Goal: Information Seeking & Learning: Learn about a topic

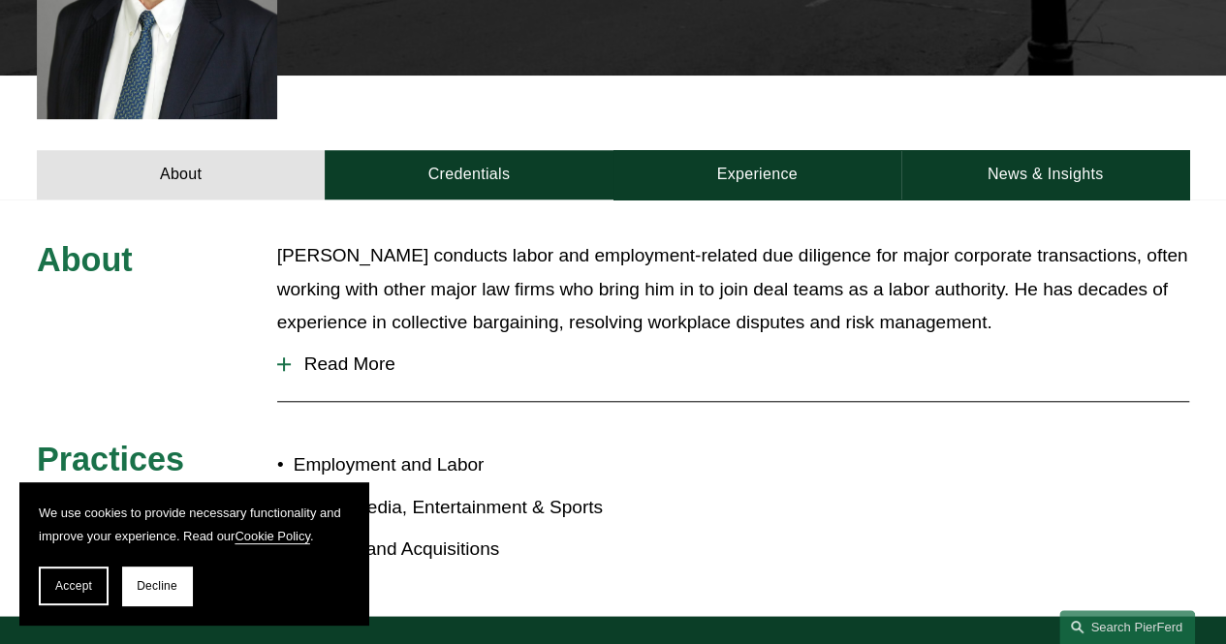
scroll to position [699, 0]
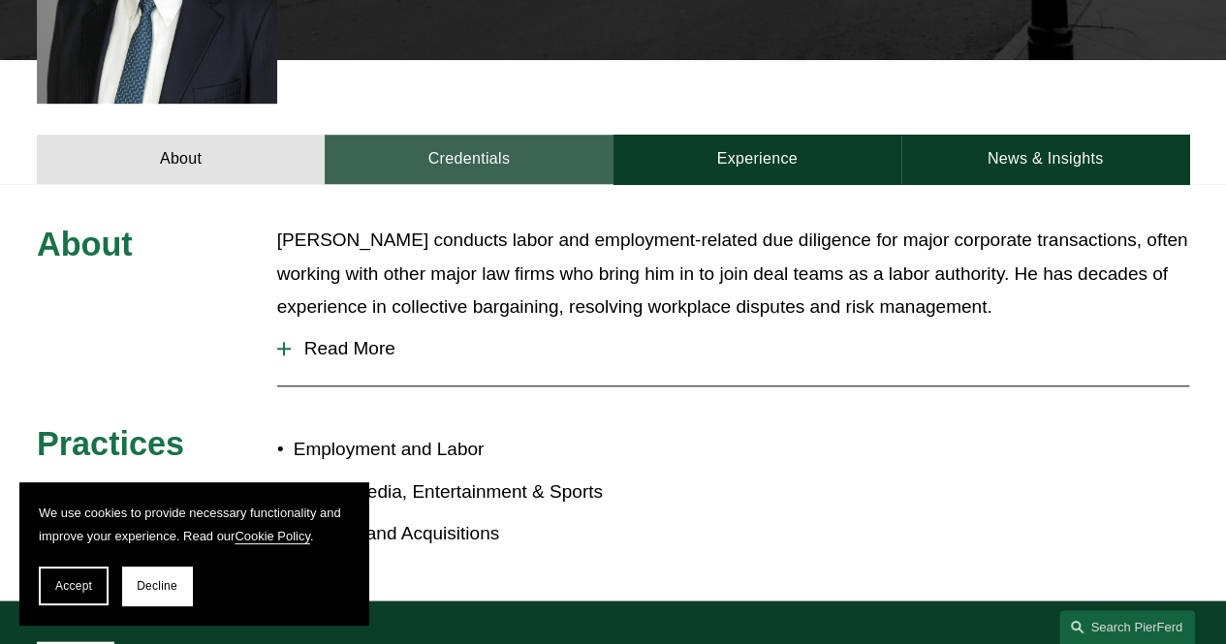
click at [434, 140] on link "Credentials" at bounding box center [469, 159] width 288 height 49
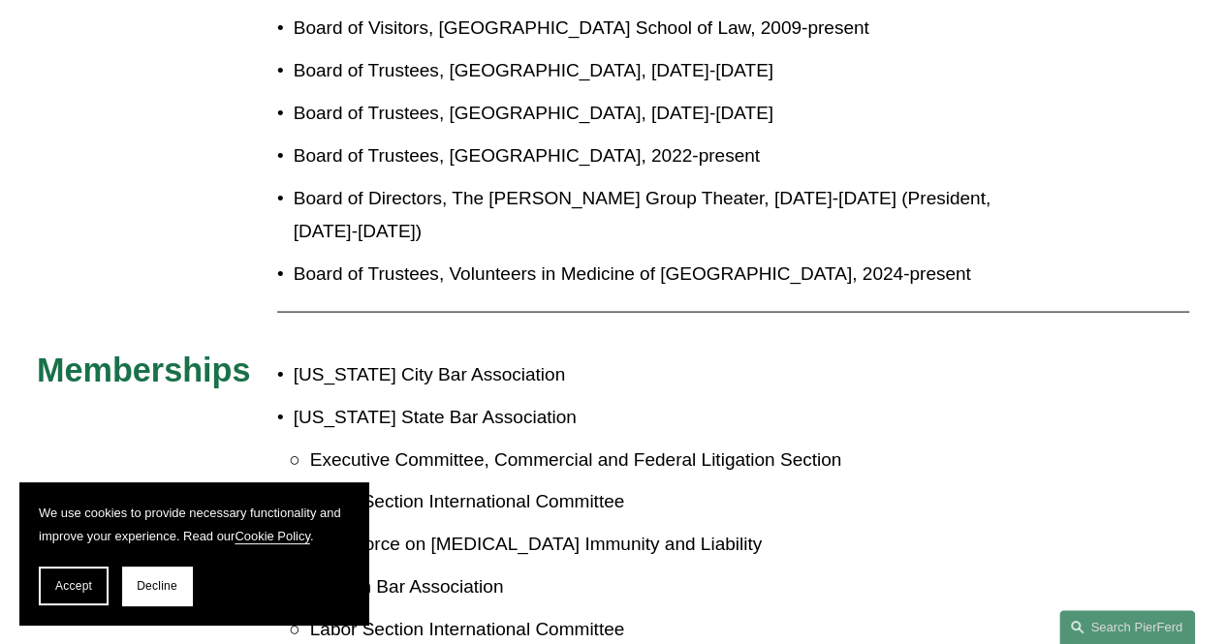
scroll to position [1862, 0]
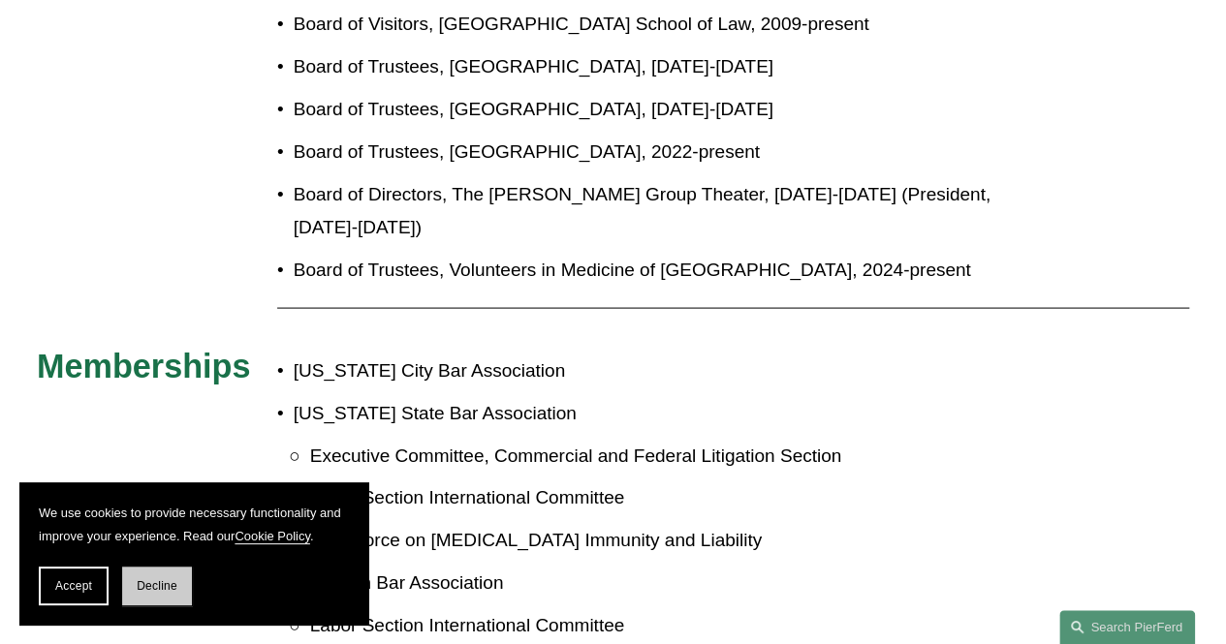
click at [137, 593] on button "Decline" at bounding box center [157, 586] width 70 height 39
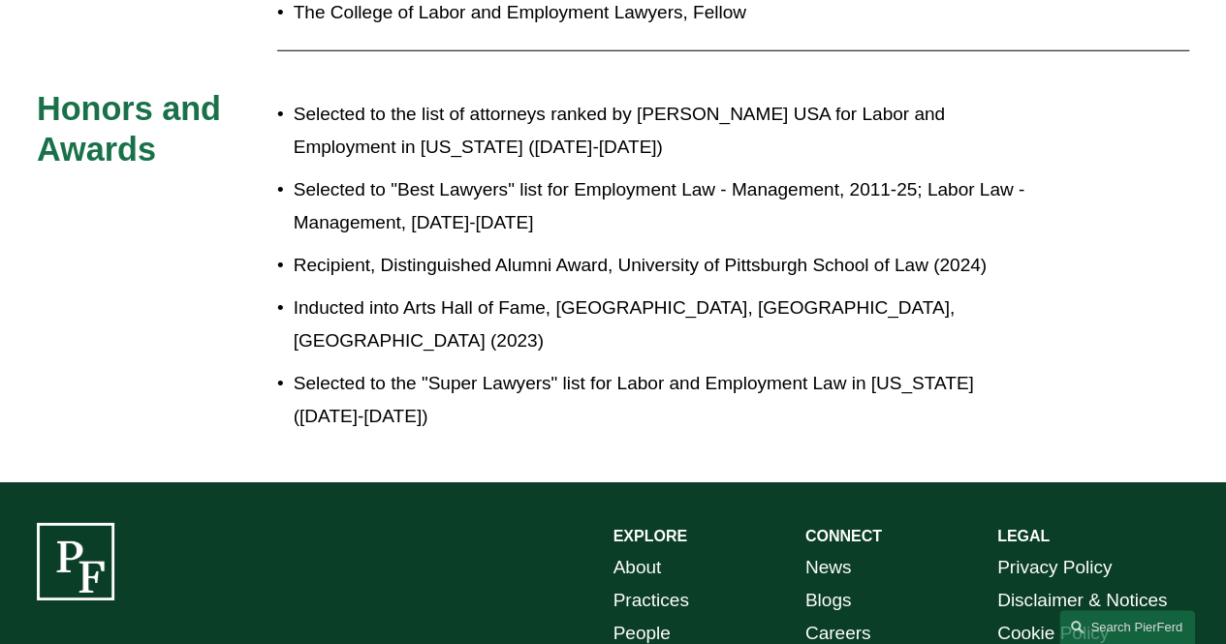
scroll to position [2860, 0]
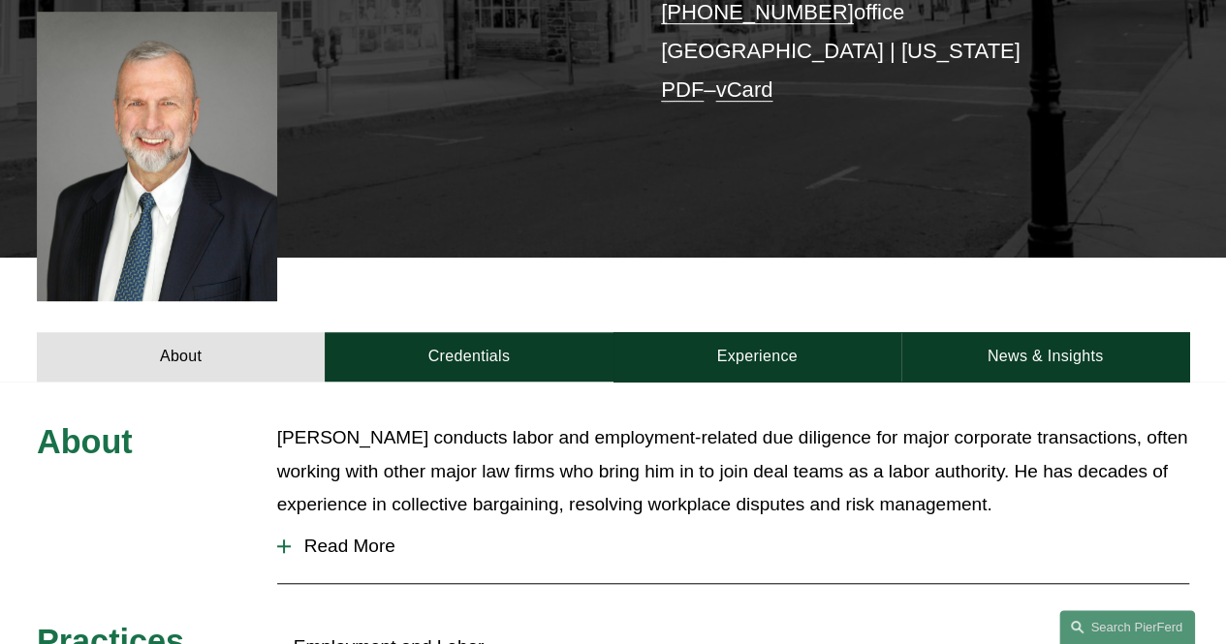
scroll to position [709, 0]
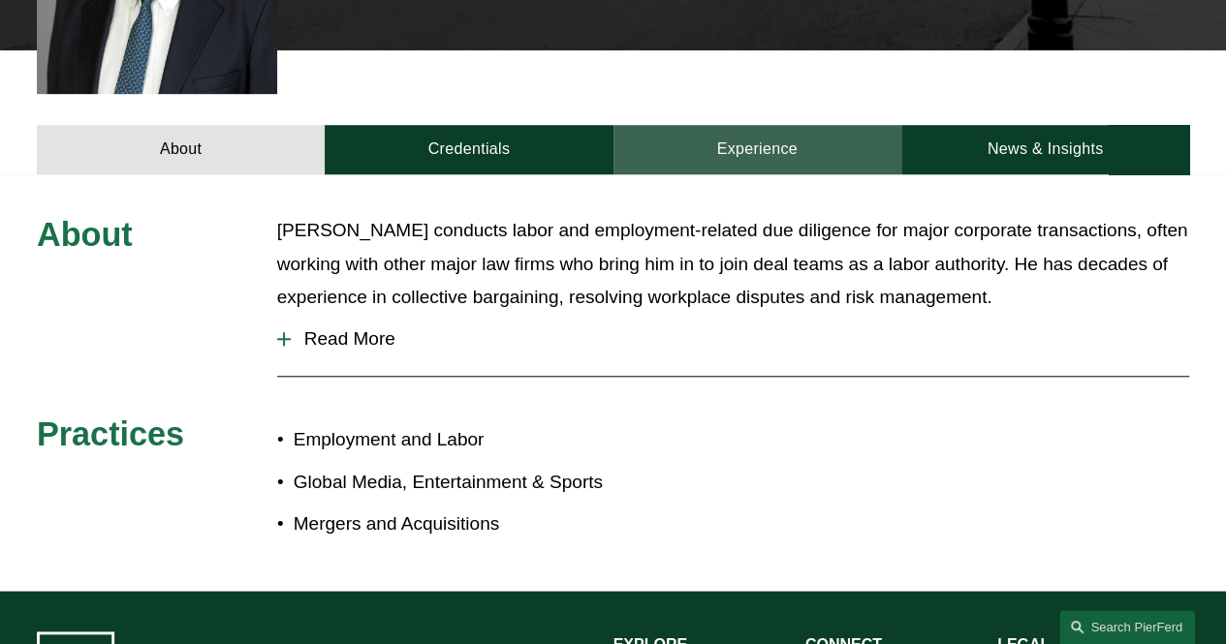
click at [765, 125] on link "Experience" at bounding box center [757, 149] width 288 height 49
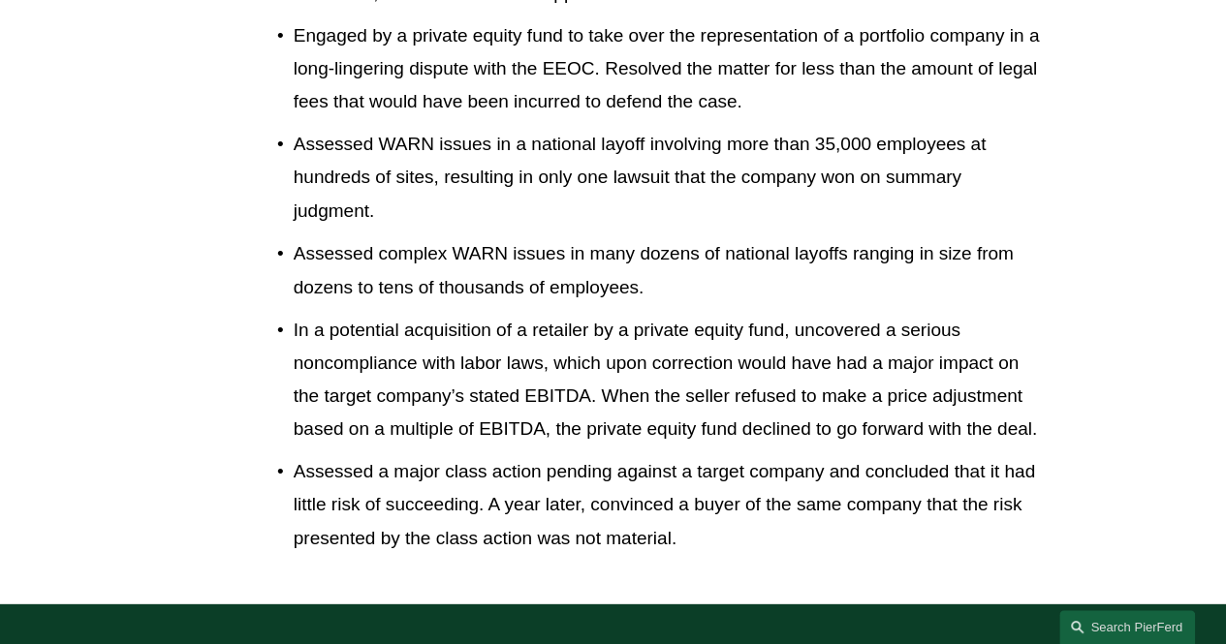
scroll to position [1579, 0]
